Goal: Information Seeking & Learning: Learn about a topic

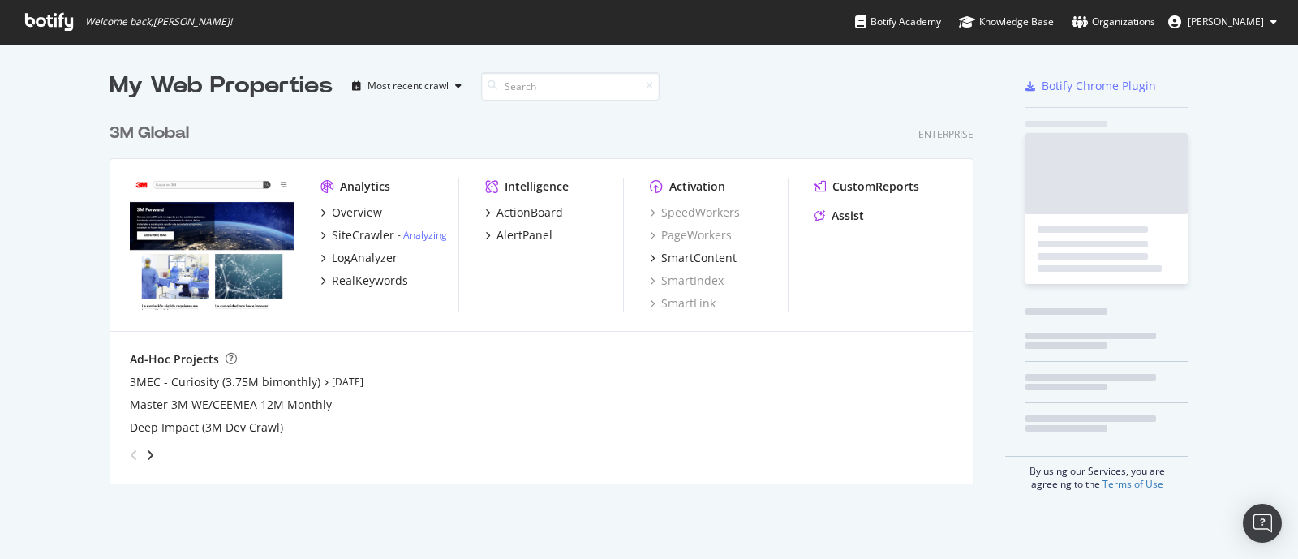
scroll to position [543, 1266]
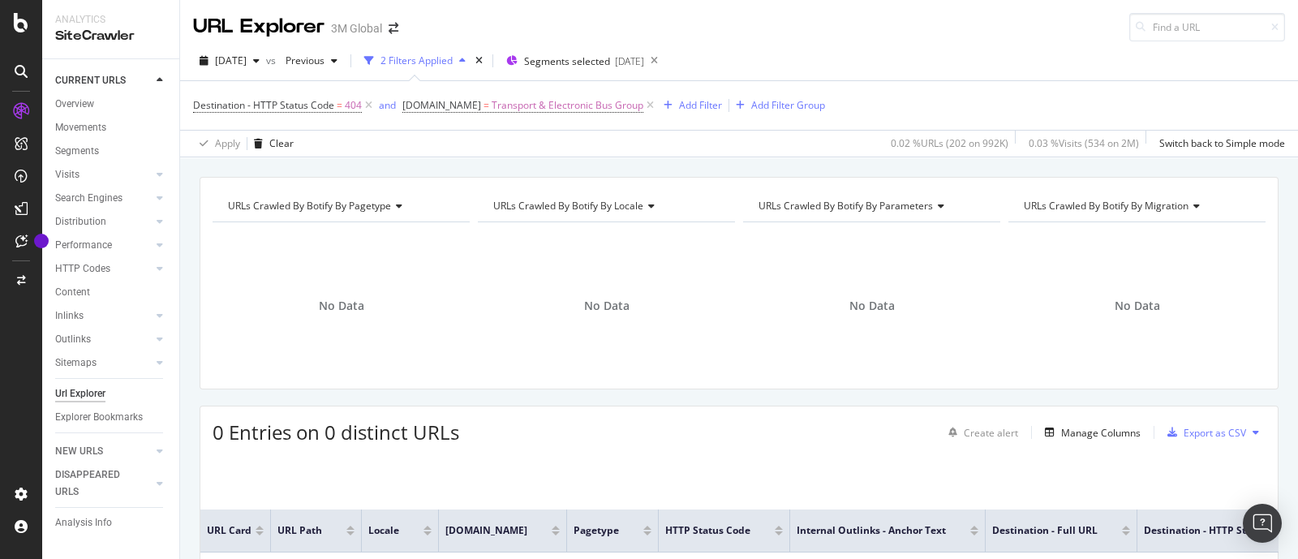
drag, startPoint x: 644, startPoint y: 24, endPoint x: 633, endPoint y: 1, distance: 25.0
click at [645, 24] on div "URL Explorer 3M Global" at bounding box center [739, 20] width 1118 height 41
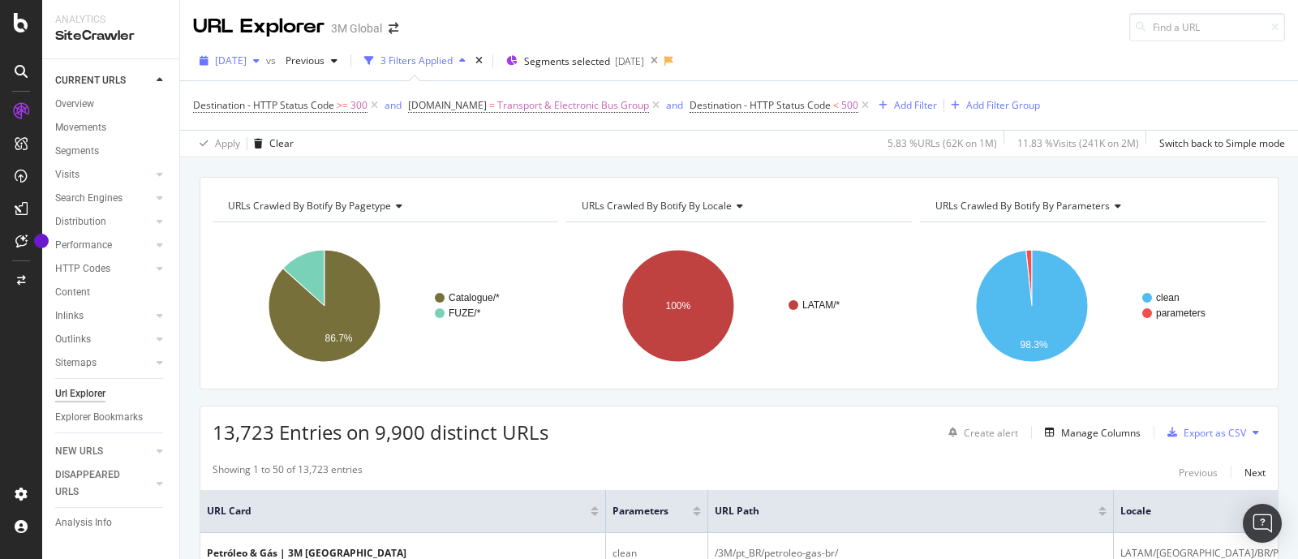
click at [266, 67] on div "2025 May. 18th" at bounding box center [229, 61] width 73 height 24
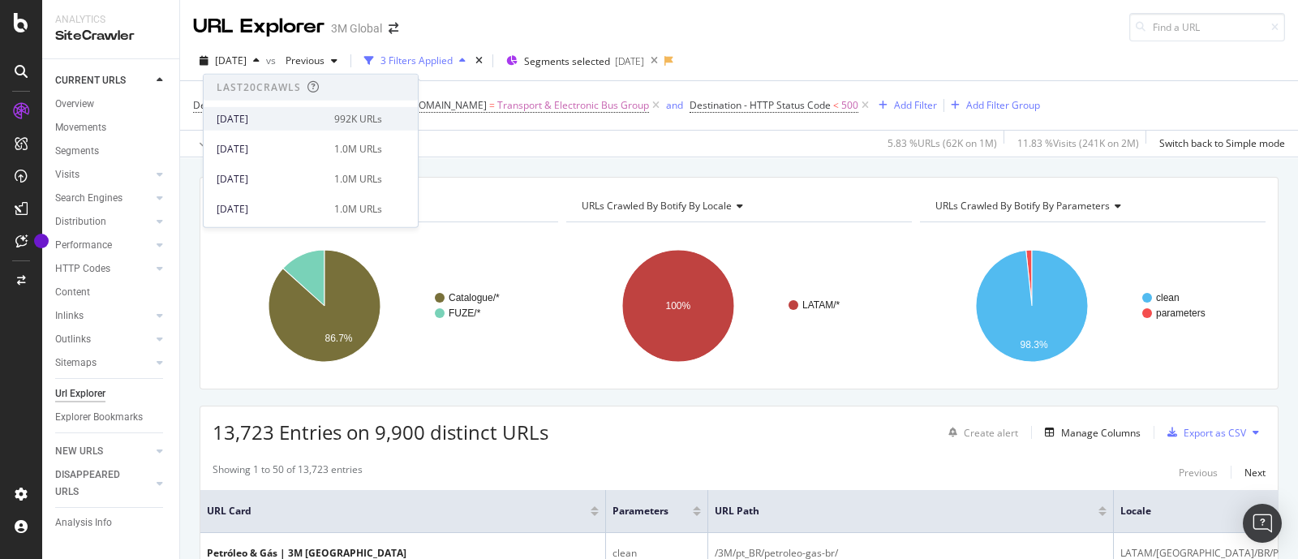
click at [296, 114] on div "2025 Sep. 7th" at bounding box center [271, 118] width 108 height 15
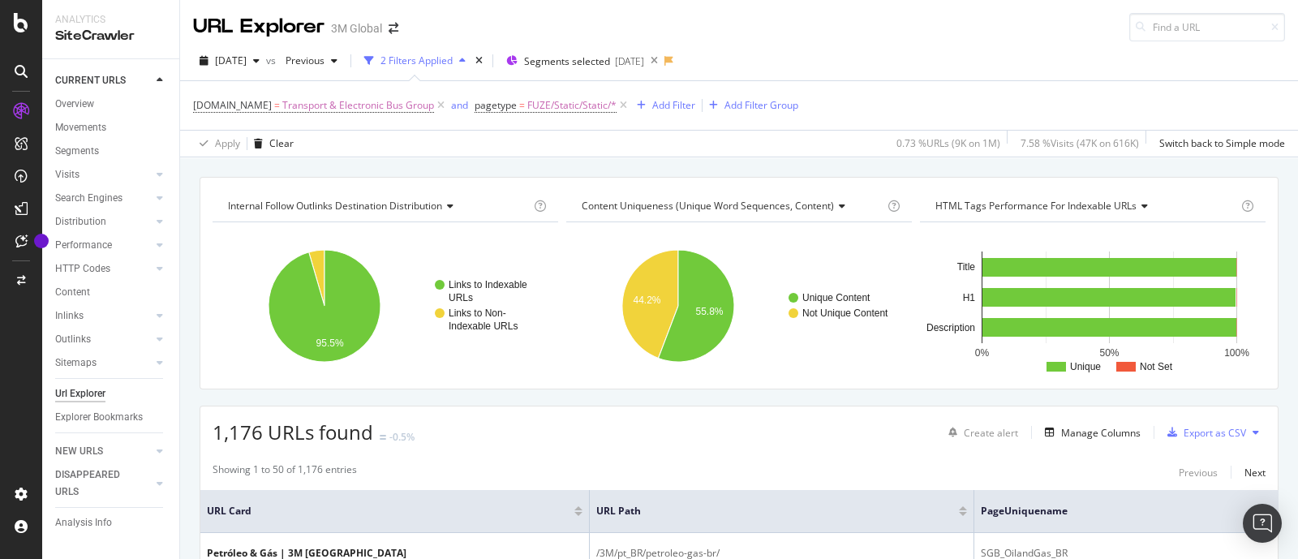
drag, startPoint x: 0, startPoint y: 0, endPoint x: 578, endPoint y: 179, distance: 605.5
click at [578, 179] on div "Internal Follow Outlinks Destination Distribution Chart (by Value) Table Expand…" at bounding box center [739, 283] width 1079 height 213
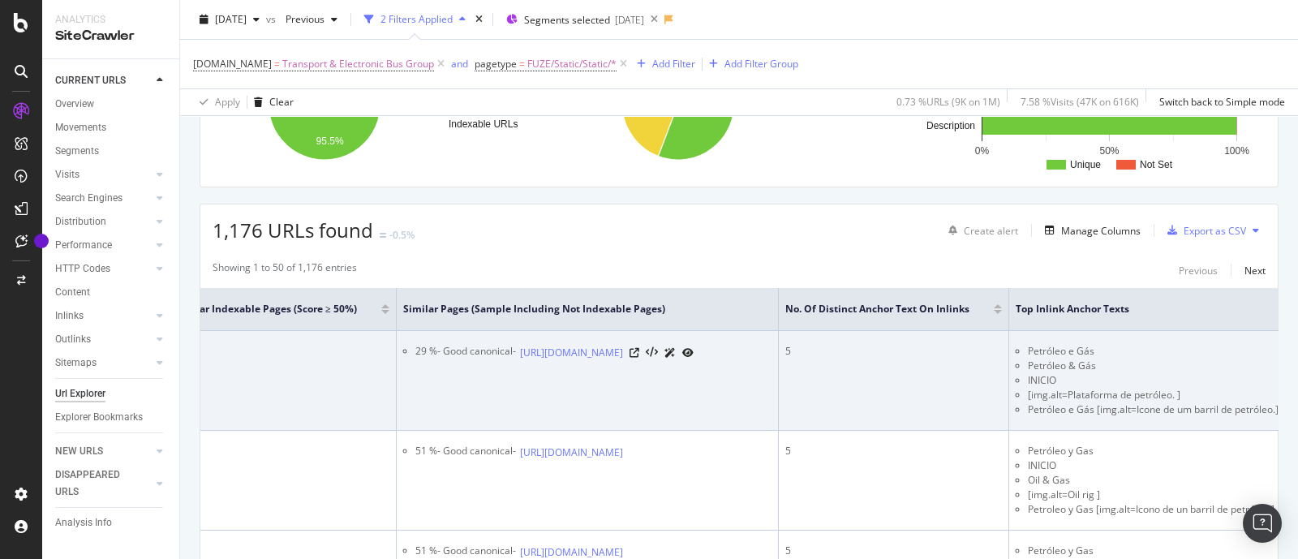
scroll to position [0, 3752]
